Goal: Information Seeking & Learning: Compare options

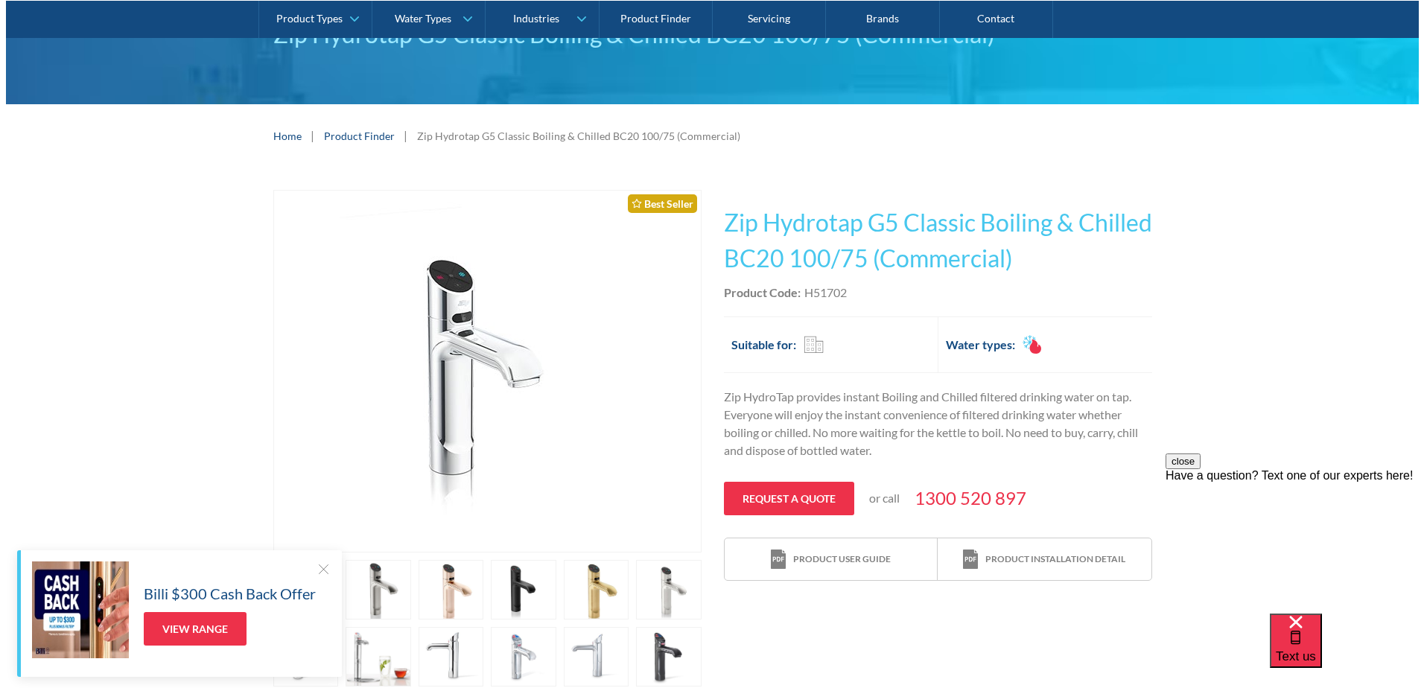
scroll to position [149, 0]
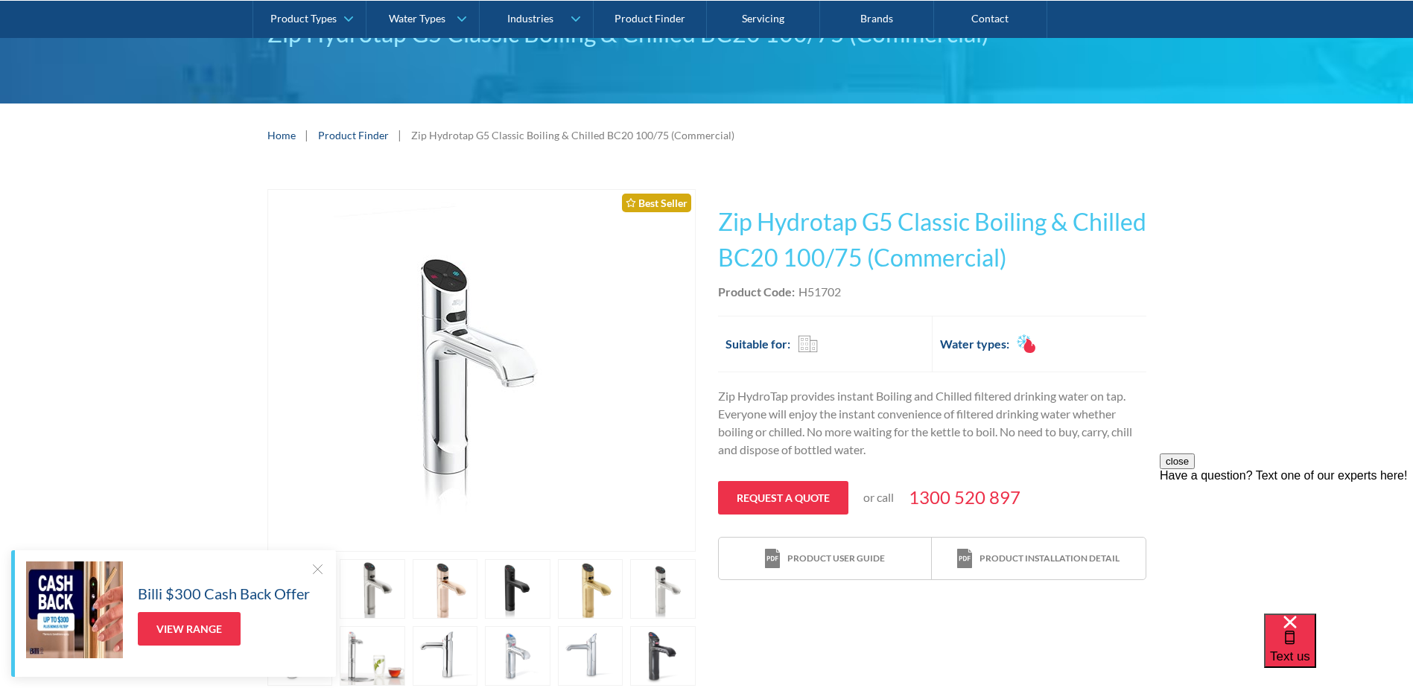
click at [525, 585] on link "open lightbox" at bounding box center [518, 589] width 66 height 60
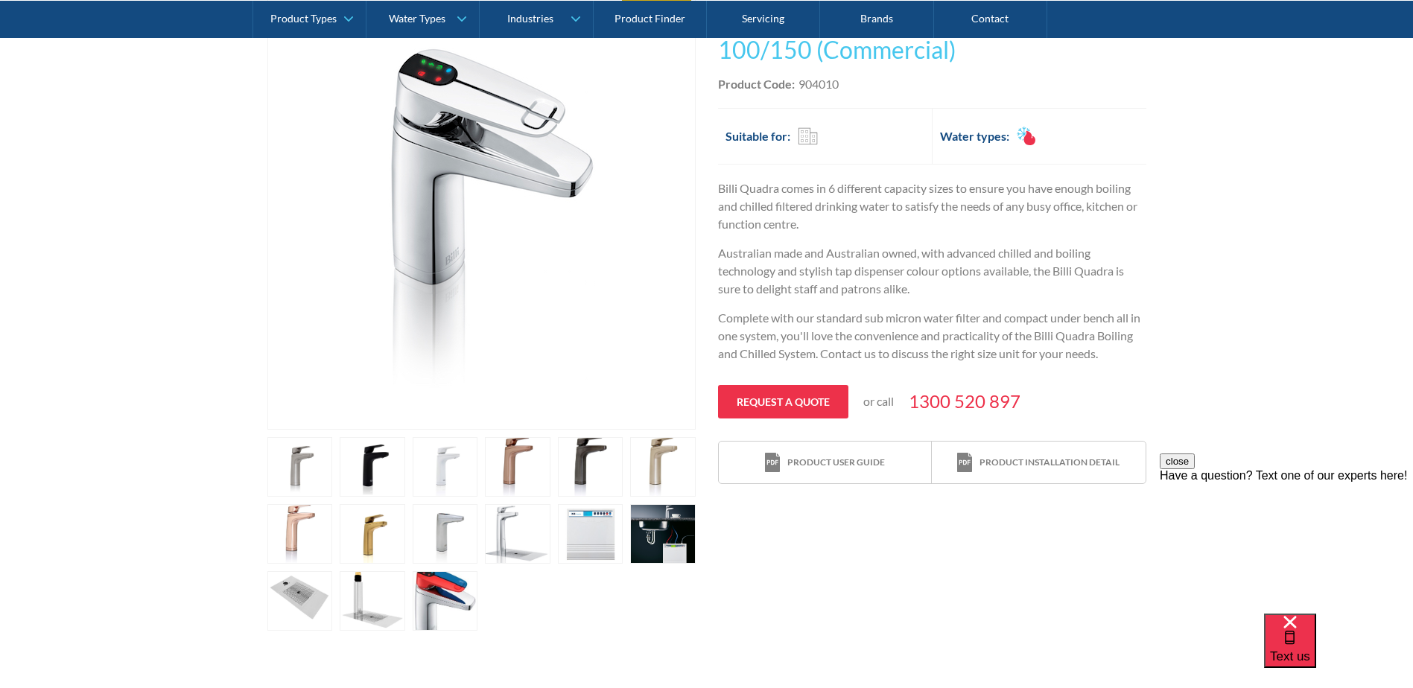
scroll to position [372, 0]
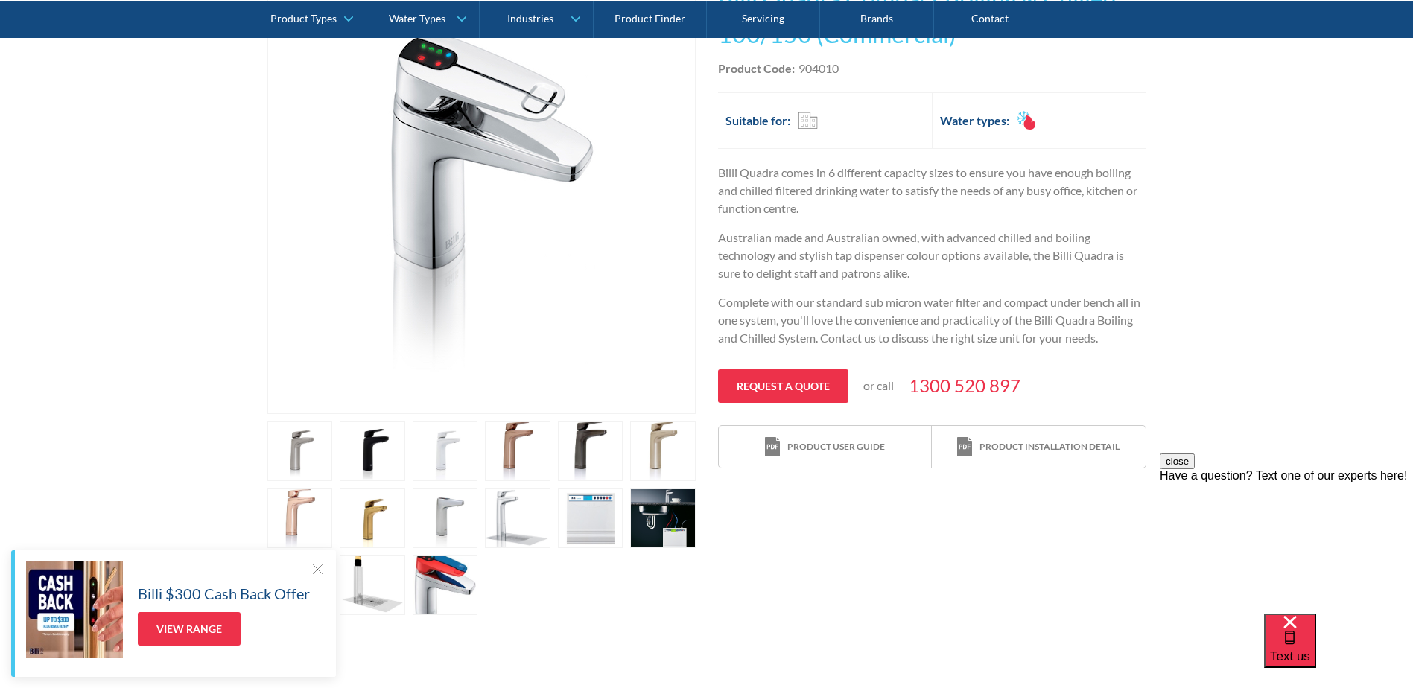
click at [386, 455] on link "open lightbox" at bounding box center [373, 451] width 66 height 60
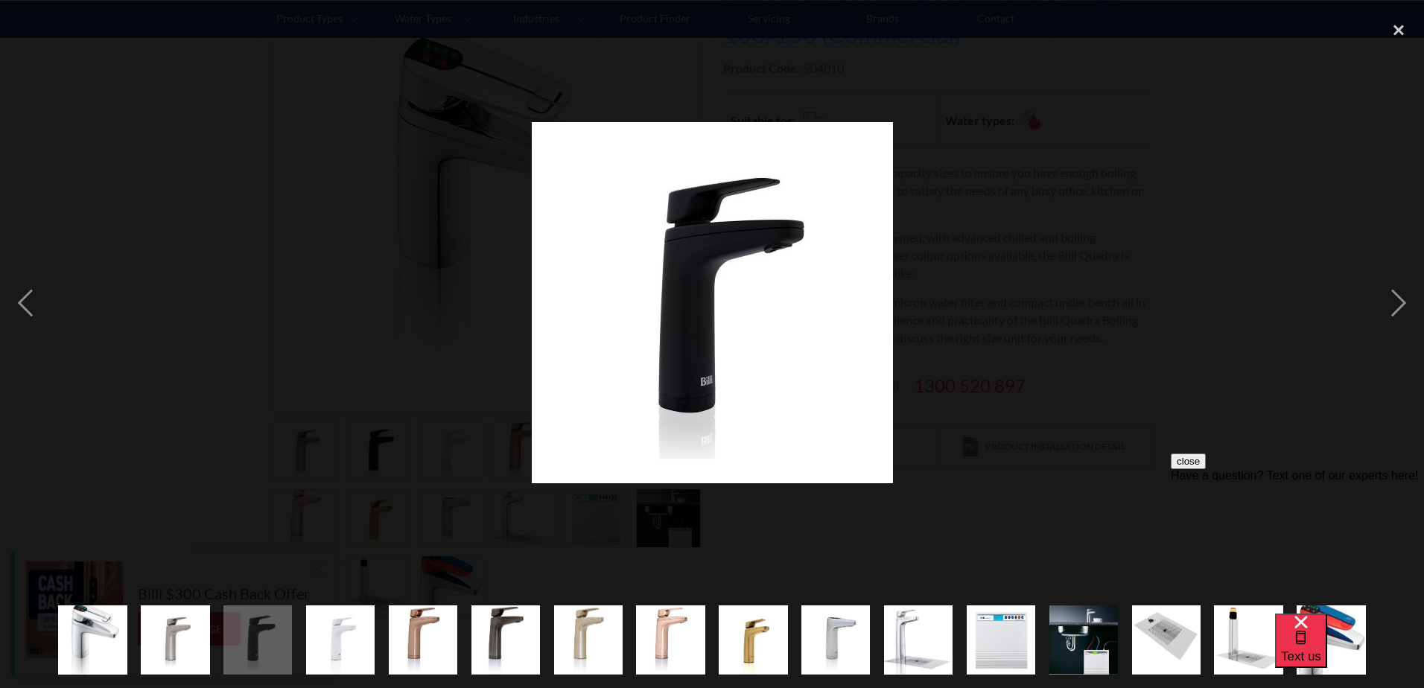
click at [1085, 640] on img "show item 13 of 16" at bounding box center [1083, 639] width 69 height 87
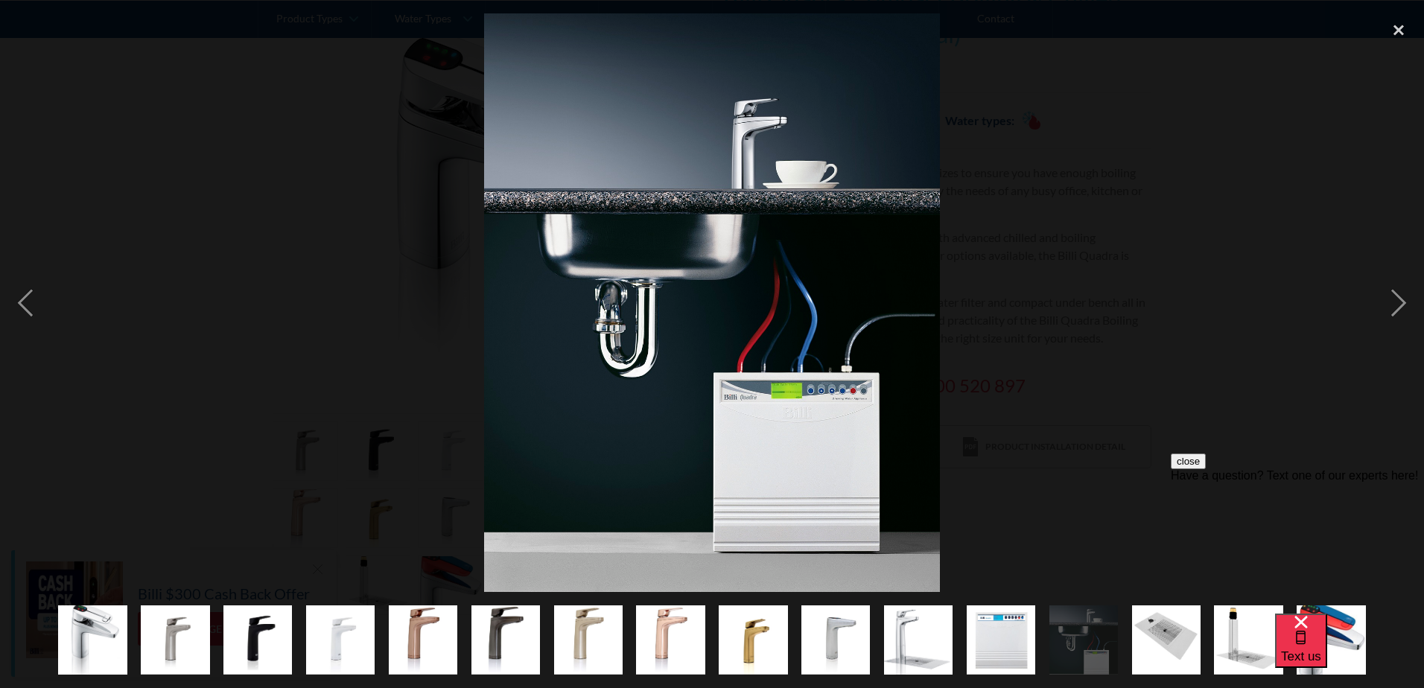
click at [1172, 652] on img "show item 14 of 16" at bounding box center [1166, 639] width 69 height 69
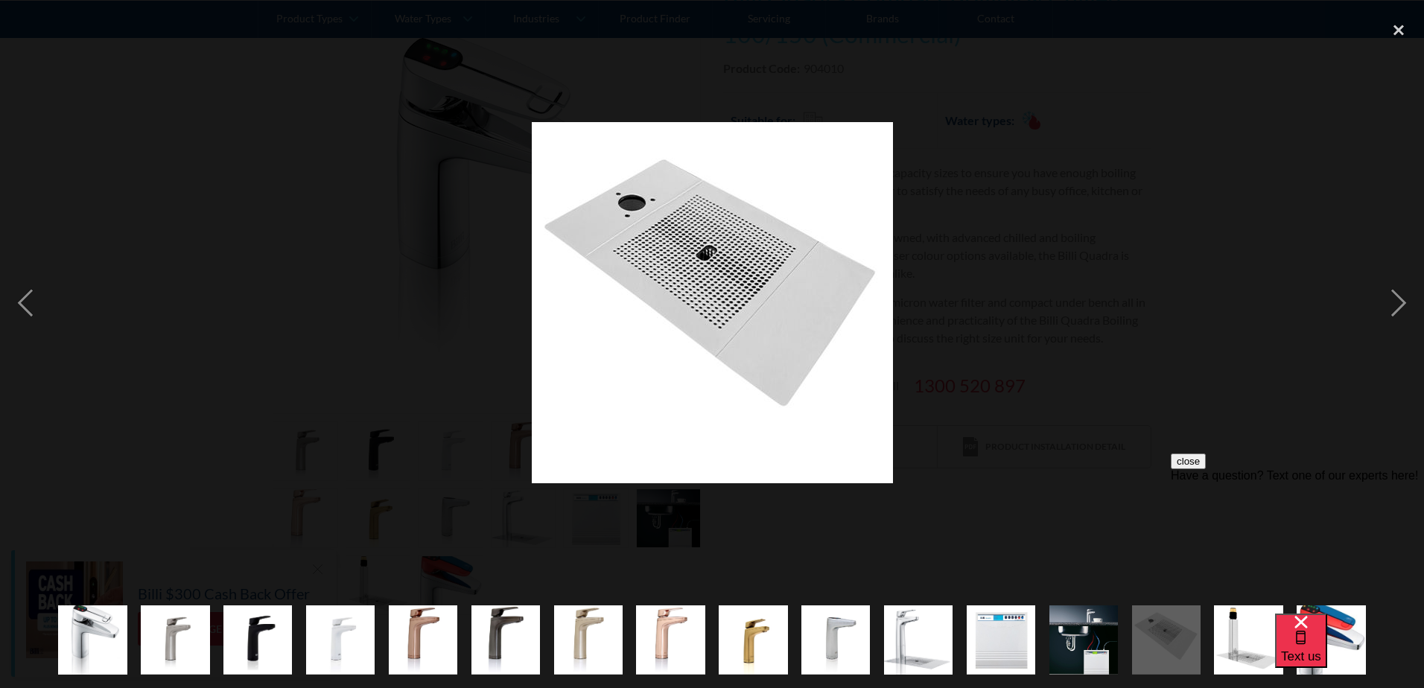
click at [1238, 653] on img "show item 15 of 16" at bounding box center [1248, 639] width 69 height 69
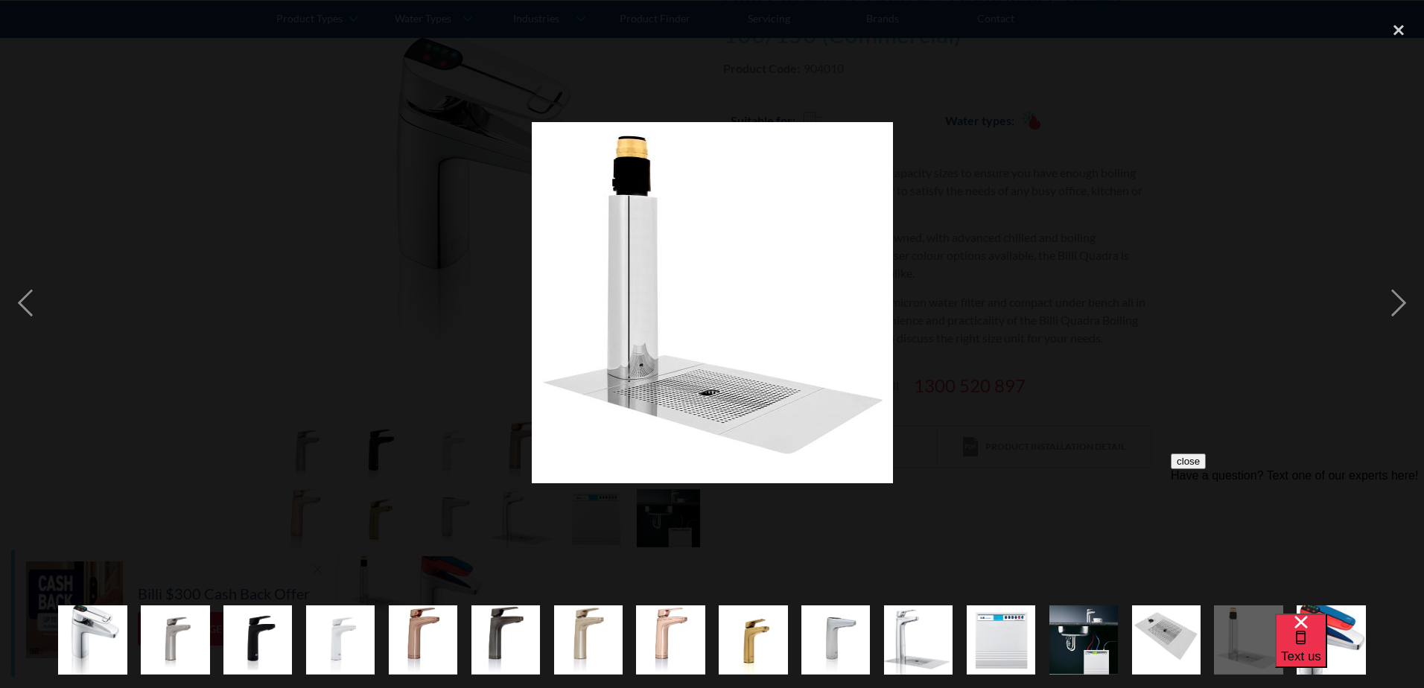
click at [270, 640] on img "show item 3 of 16" at bounding box center [257, 639] width 69 height 69
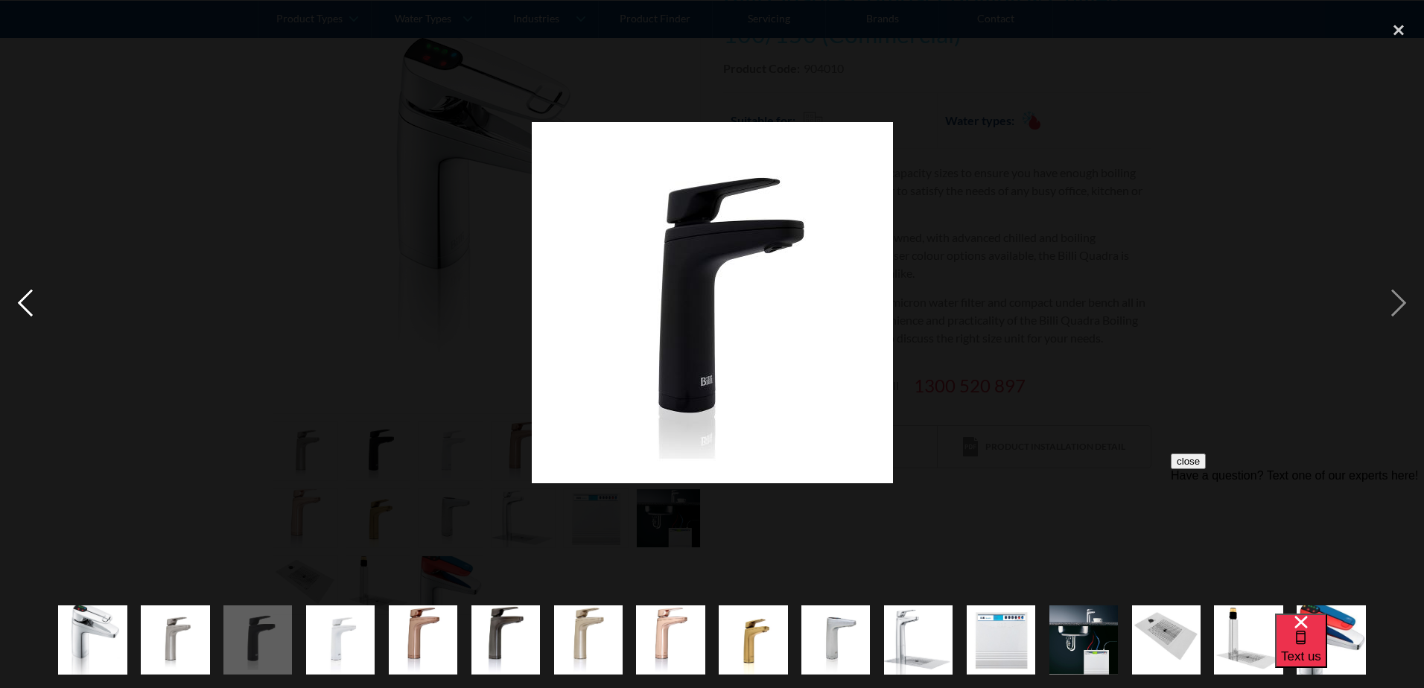
click at [26, 297] on div "previous image" at bounding box center [25, 302] width 51 height 578
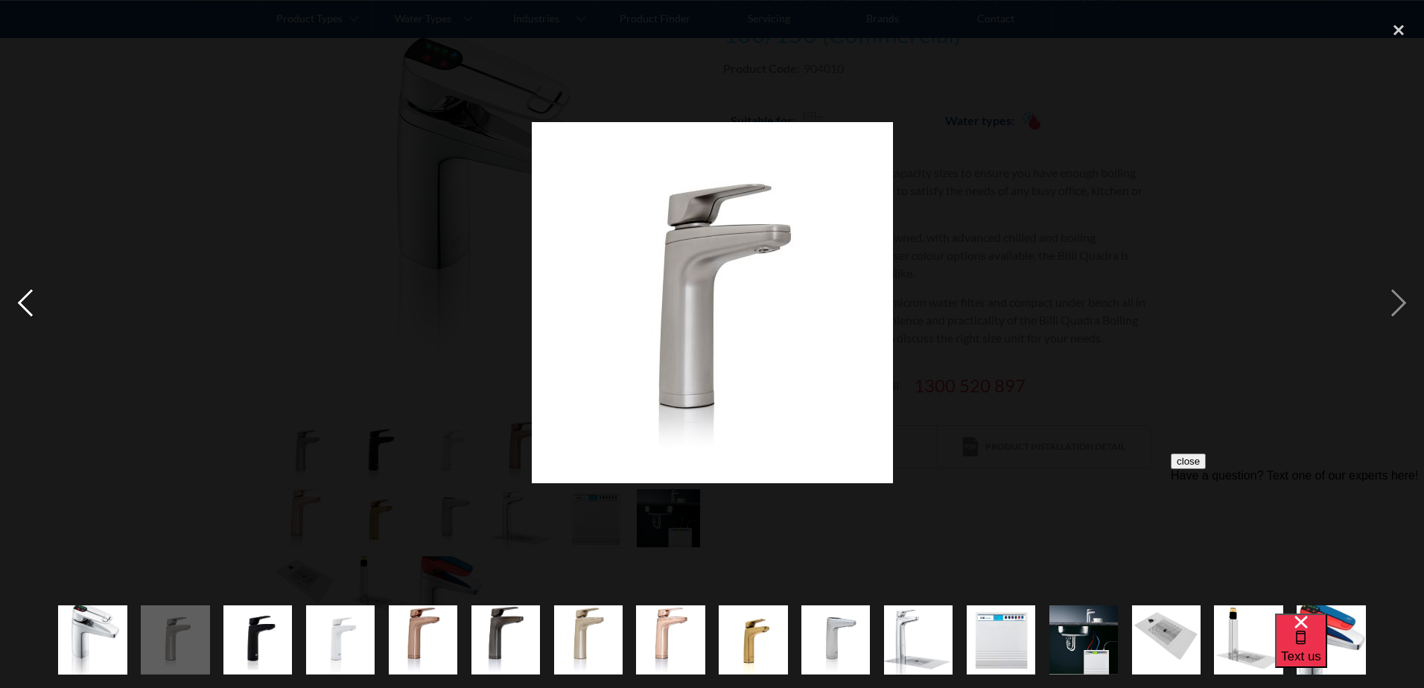
click at [28, 296] on div "previous image" at bounding box center [25, 302] width 51 height 578
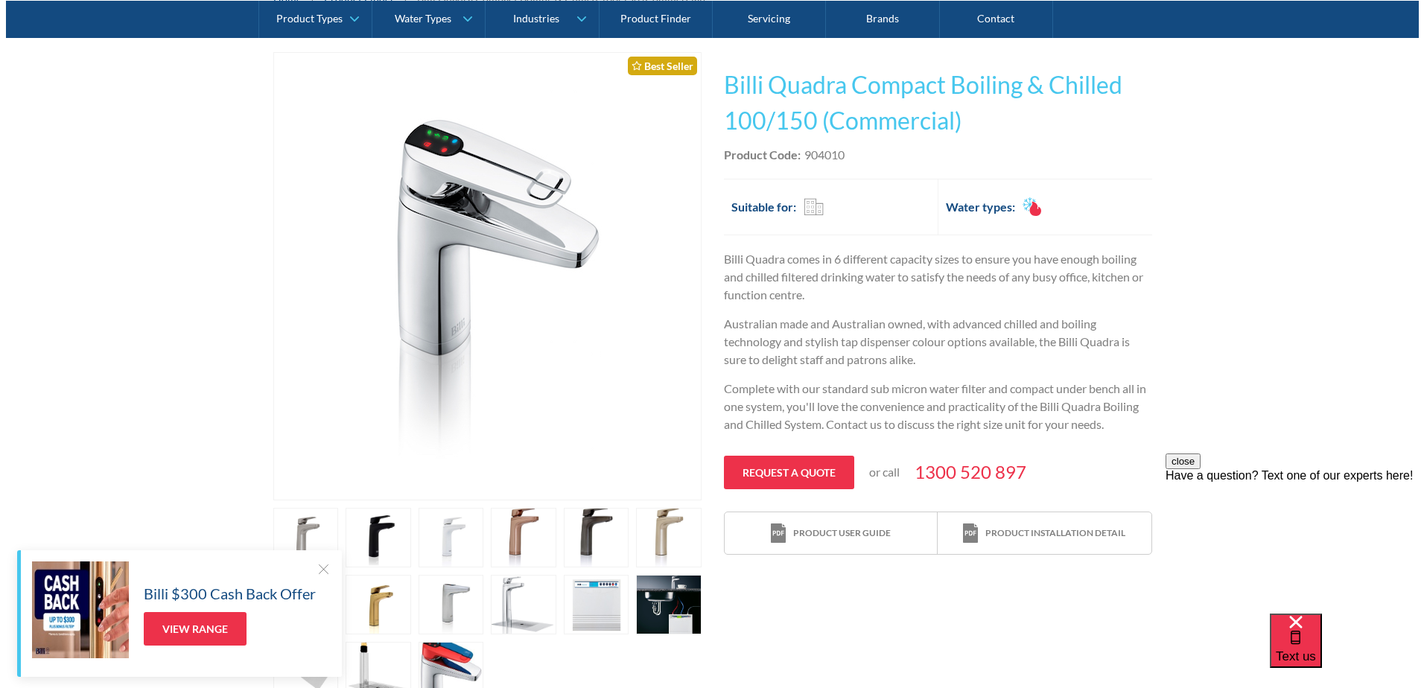
scroll to position [298, 0]
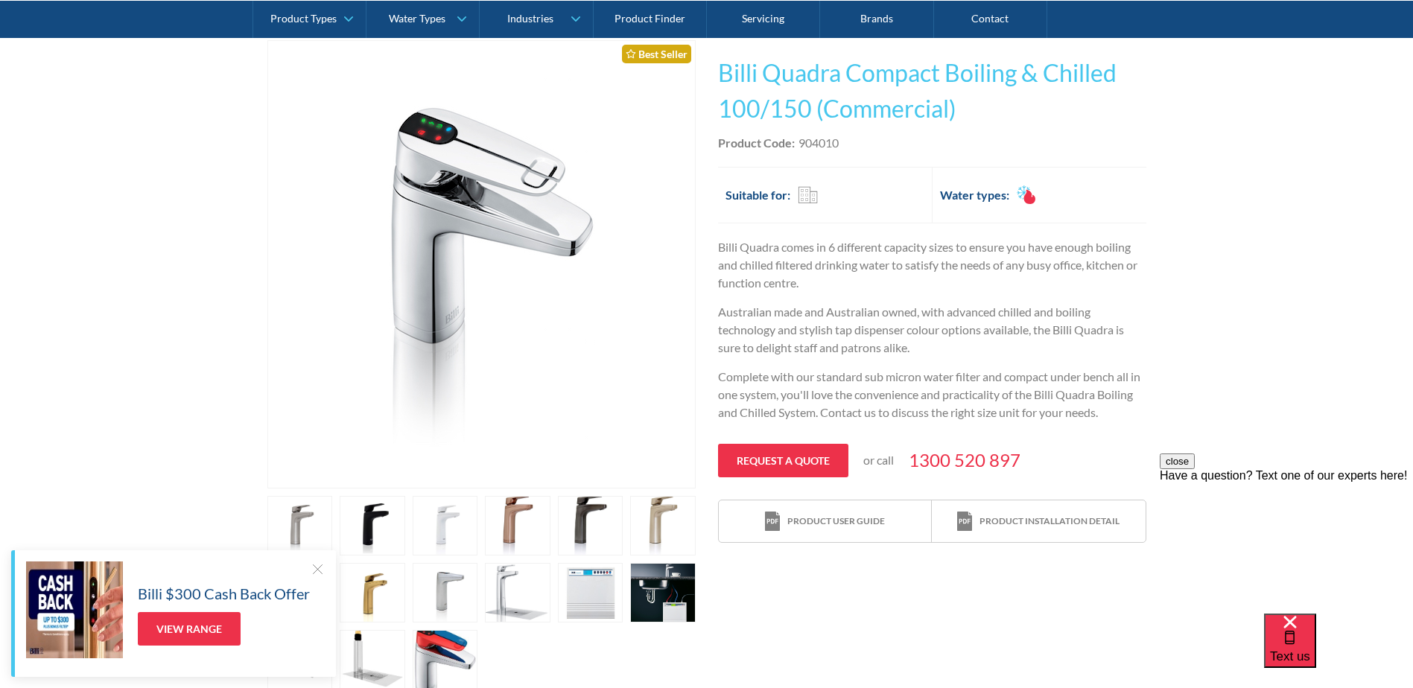
click at [317, 567] on div at bounding box center [317, 568] width 15 height 15
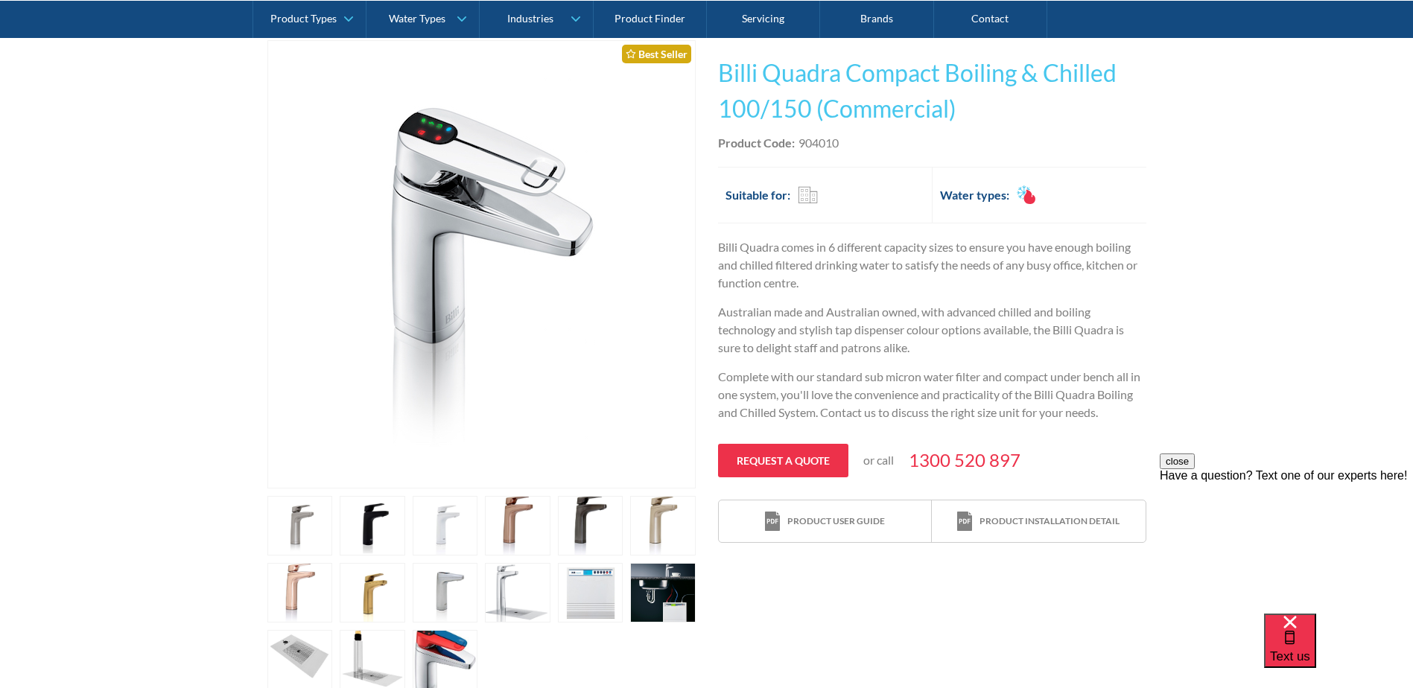
click at [379, 535] on link "open lightbox" at bounding box center [373, 526] width 66 height 60
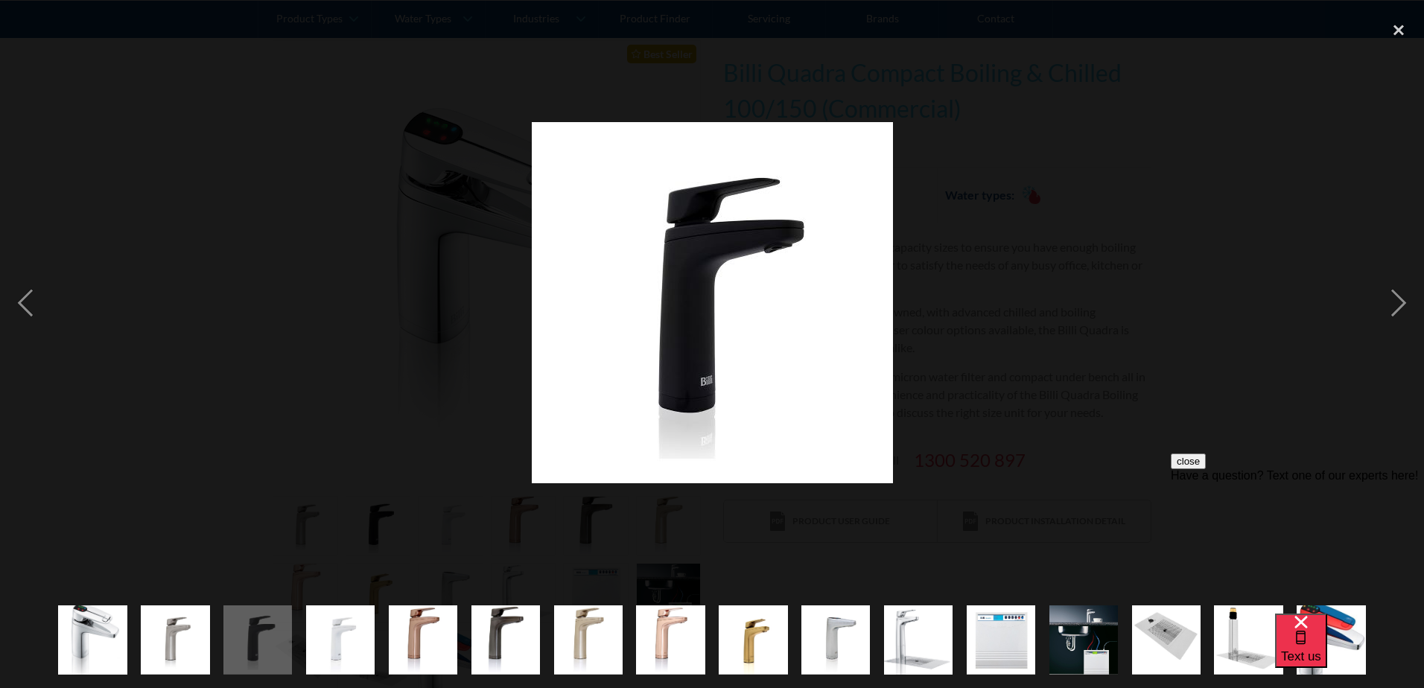
click at [100, 631] on img "show item 1 of 16" at bounding box center [92, 640] width 69 height 104
